Goal: Browse casually

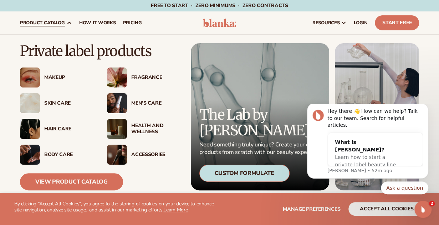
click at [50, 129] on div "Hair Care" at bounding box center [68, 129] width 49 height 6
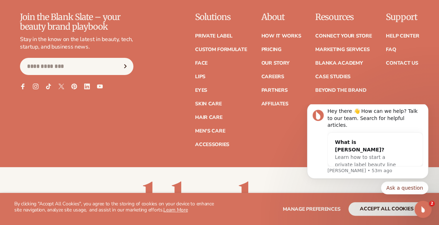
scroll to position [1256, 0]
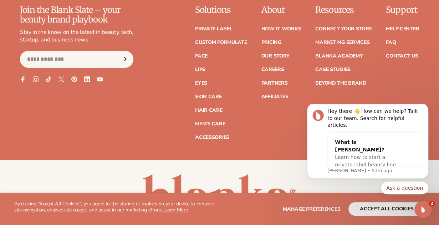
click at [346, 82] on link "Beyond the brand" at bounding box center [340, 83] width 51 height 5
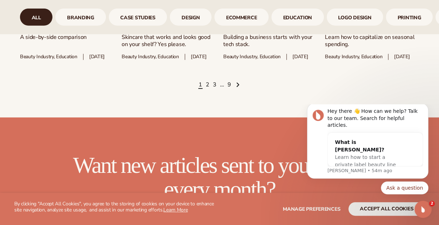
scroll to position [977, 0]
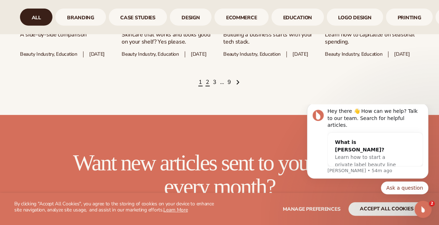
click at [209, 86] on link "2" at bounding box center [208, 82] width 4 height 8
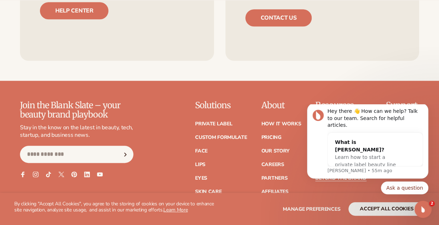
scroll to position [1713, 0]
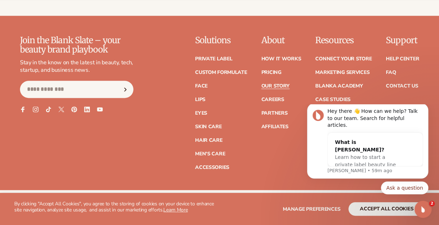
click at [280, 88] on link "Our Story" at bounding box center [275, 85] width 28 height 5
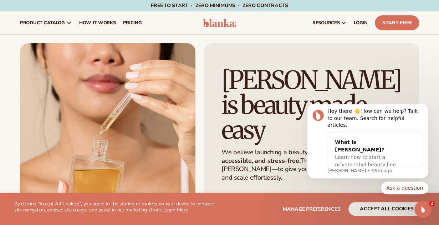
drag, startPoint x: 439, startPoint y: 23, endPoint x: 433, endPoint y: 52, distance: 29.2
drag, startPoint x: 433, startPoint y: 52, endPoint x: 420, endPoint y: 73, distance: 24.8
click at [420, 73] on div "[PERSON_NAME] is beauty made easy We believe launching a beauty brand should be…" at bounding box center [219, 140] width 439 height 194
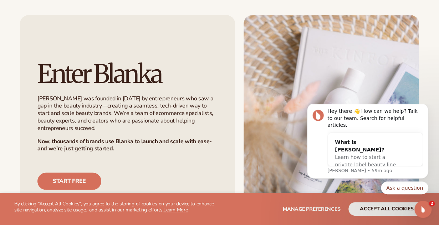
scroll to position [392, 0]
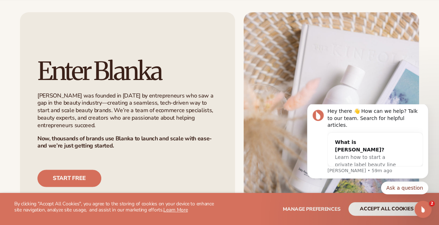
drag, startPoint x: 433, startPoint y: 57, endPoint x: 431, endPoint y: 62, distance: 5.9
click at [431, 62] on div "Enter [PERSON_NAME] was founded in [DATE] by entrepreneurs who saw a gap in the…" at bounding box center [219, 122] width 439 height 220
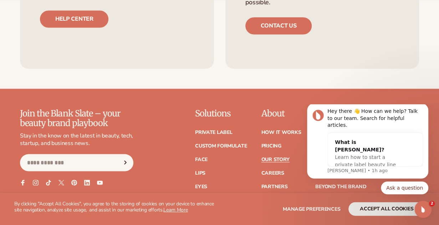
scroll to position [1926, 0]
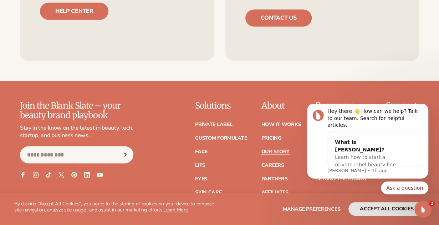
drag, startPoint x: 442, startPoint y: 58, endPoint x: 96, endPoint y: 93, distance: 347.4
